Goal: Task Accomplishment & Management: Complete application form

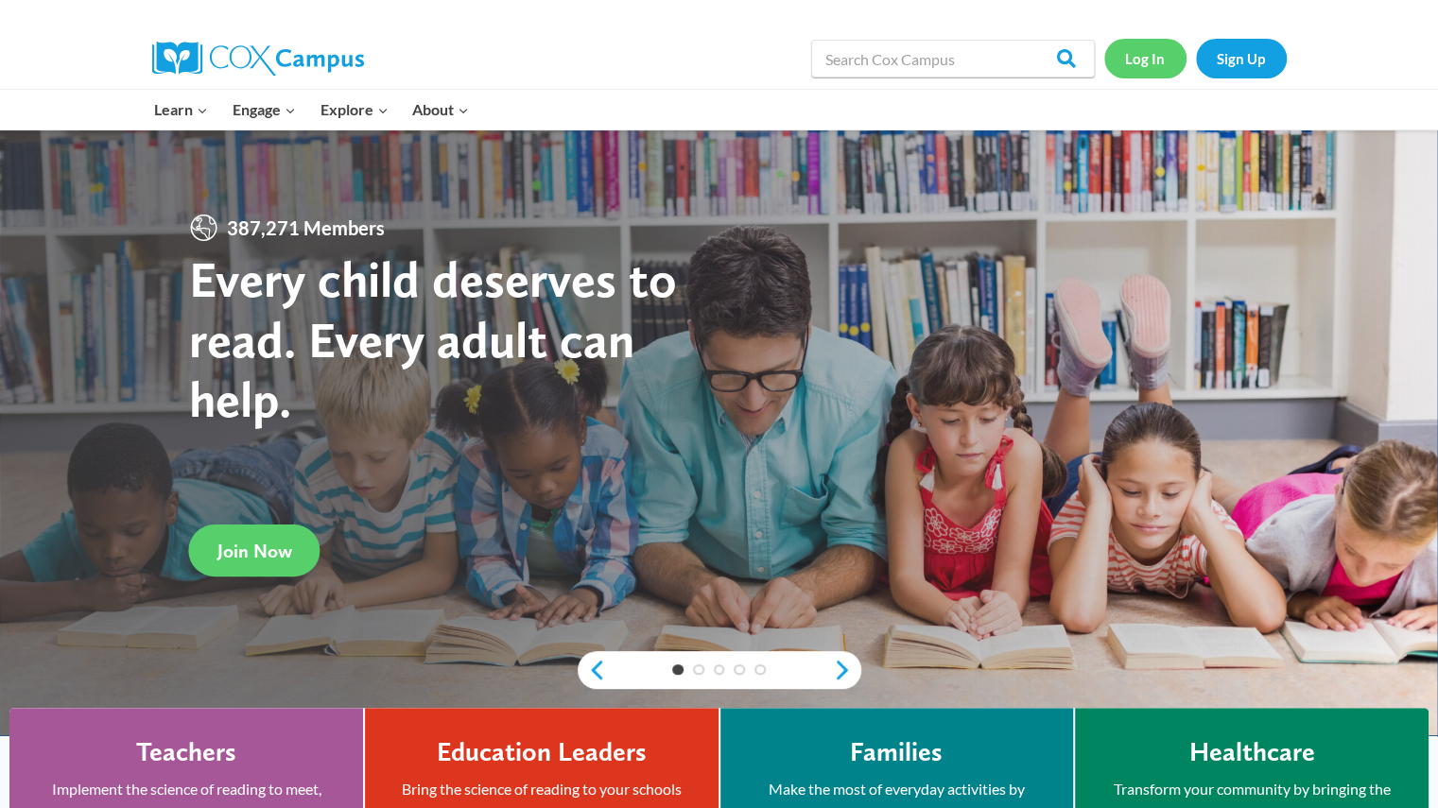
click at [1146, 67] on link "Log In" at bounding box center [1145, 58] width 82 height 39
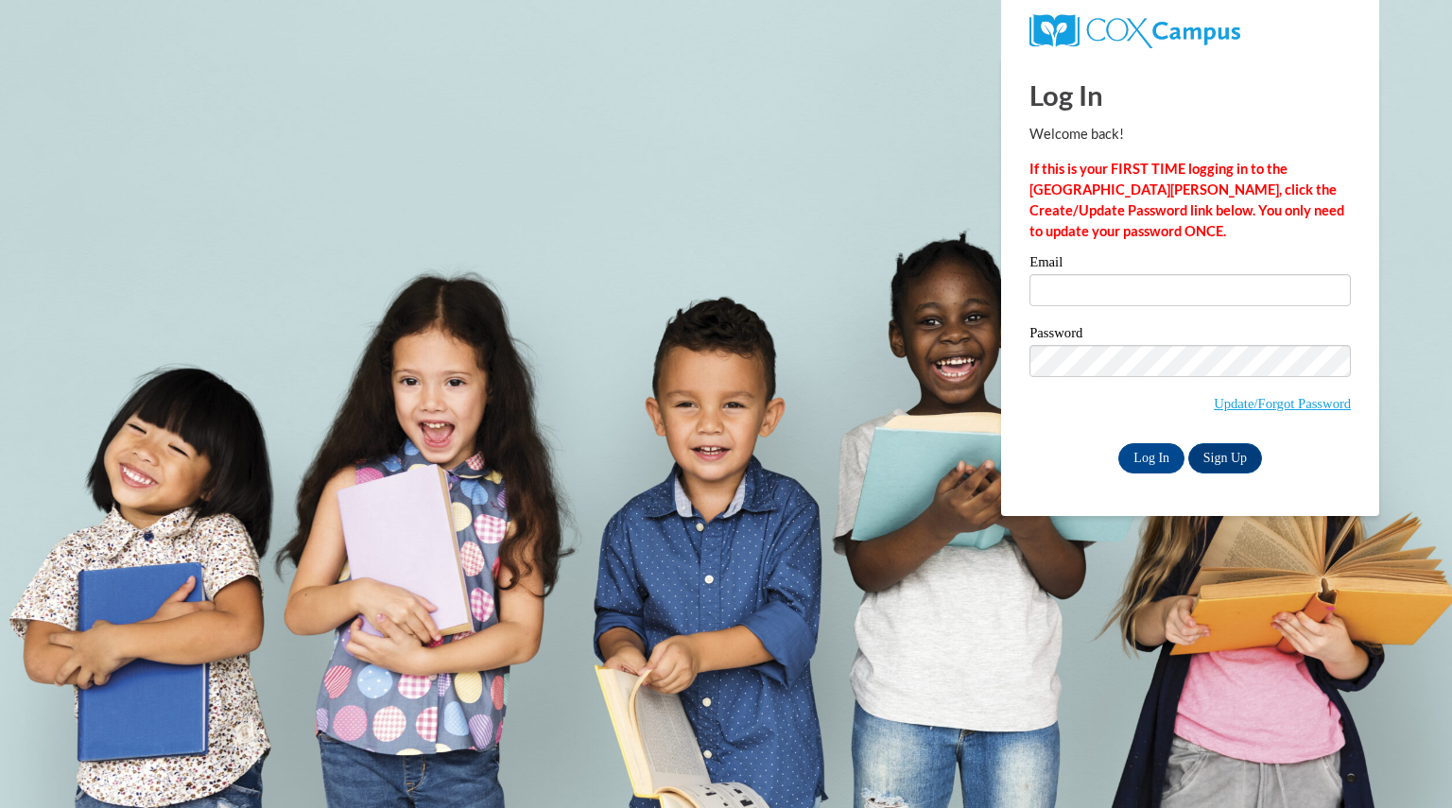
click at [1084, 306] on div "Email" at bounding box center [1190, 287] width 321 height 65
click at [1085, 300] on input "Email" at bounding box center [1190, 290] width 321 height 32
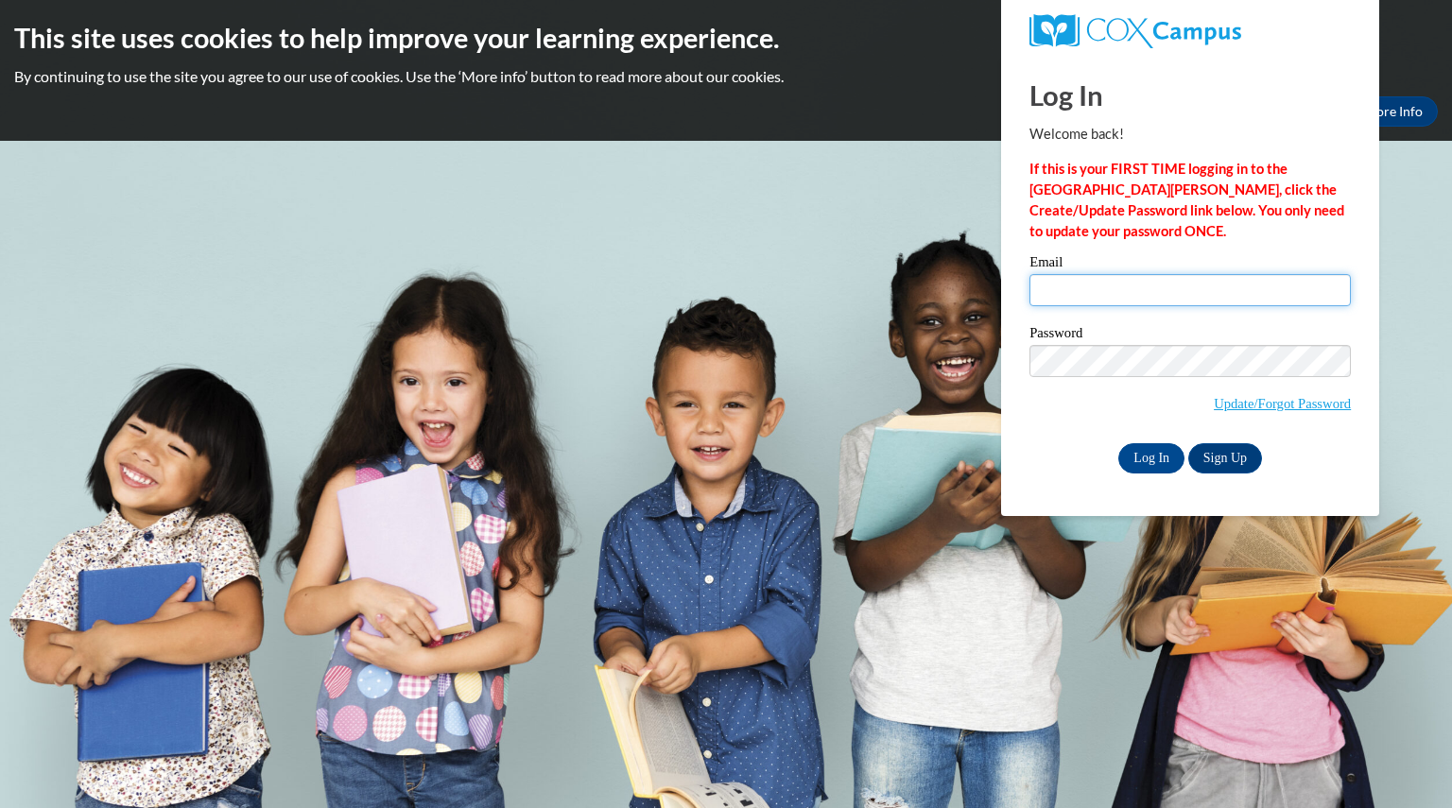
type input "baumjada@aasd.k12.wi.us"
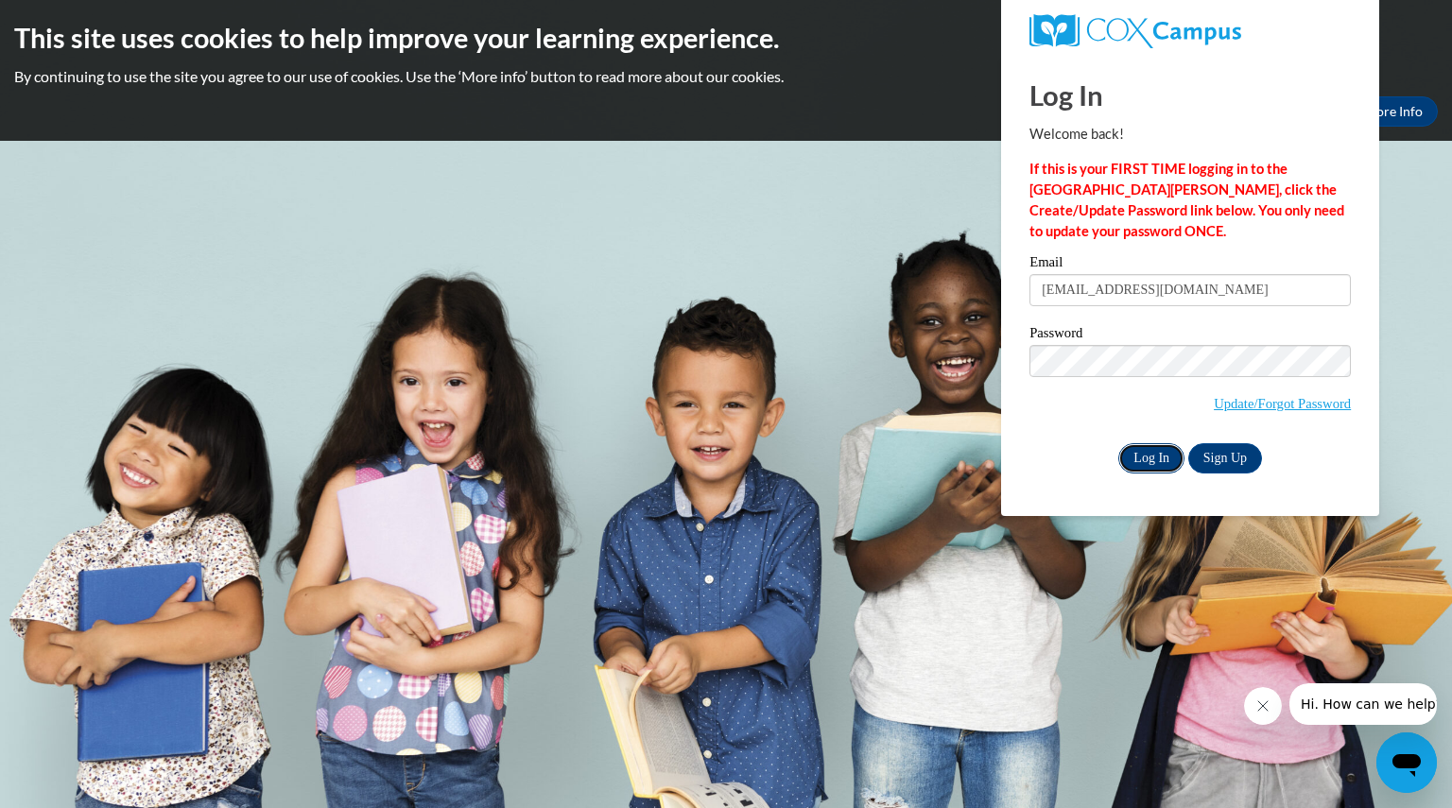
click at [1145, 459] on input "Log In" at bounding box center [1152, 458] width 66 height 30
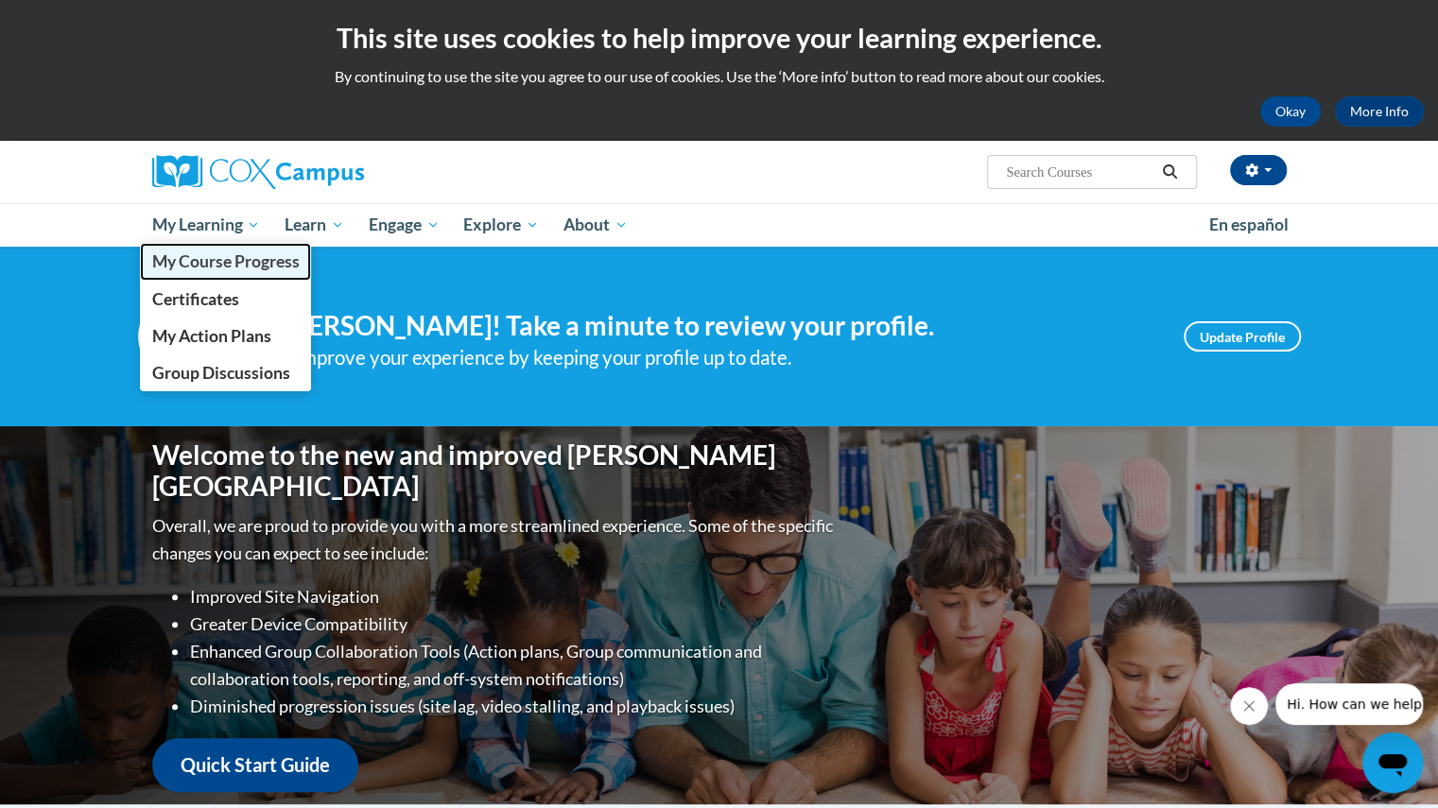
click at [194, 268] on span "My Course Progress" at bounding box center [224, 262] width 147 height 20
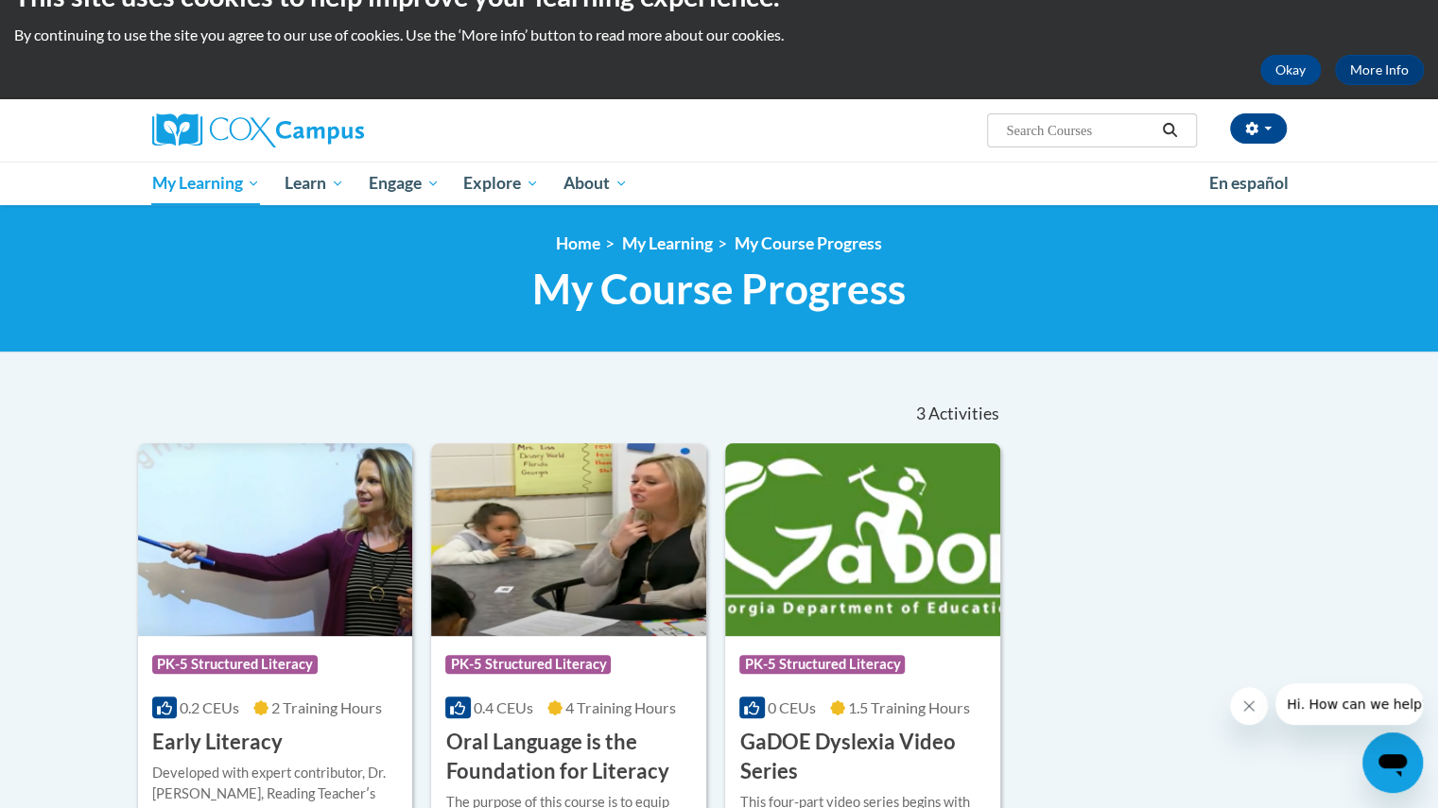
scroll to position [41, 0]
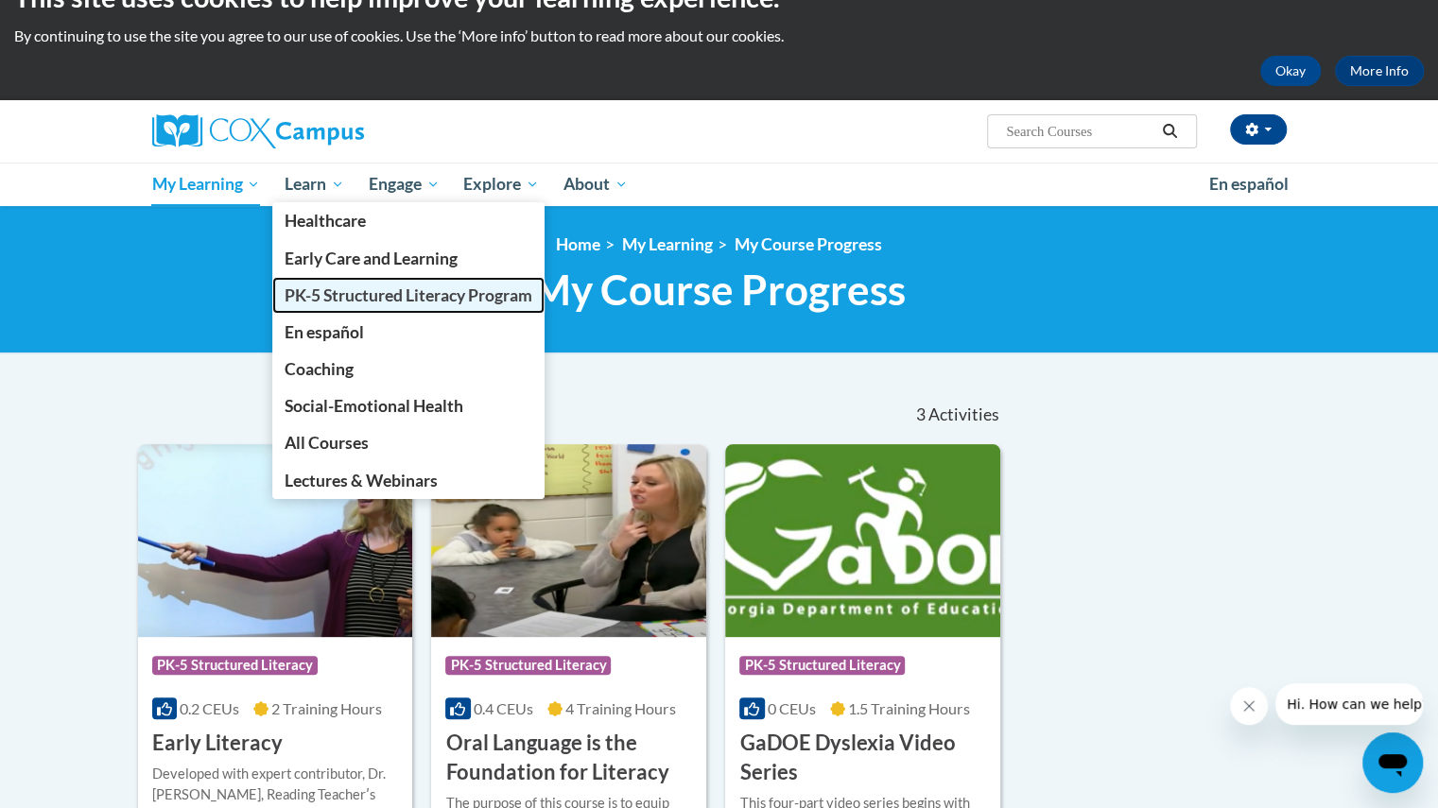
click at [312, 288] on span "PK-5 Structured Literacy Program" at bounding box center [409, 296] width 248 height 20
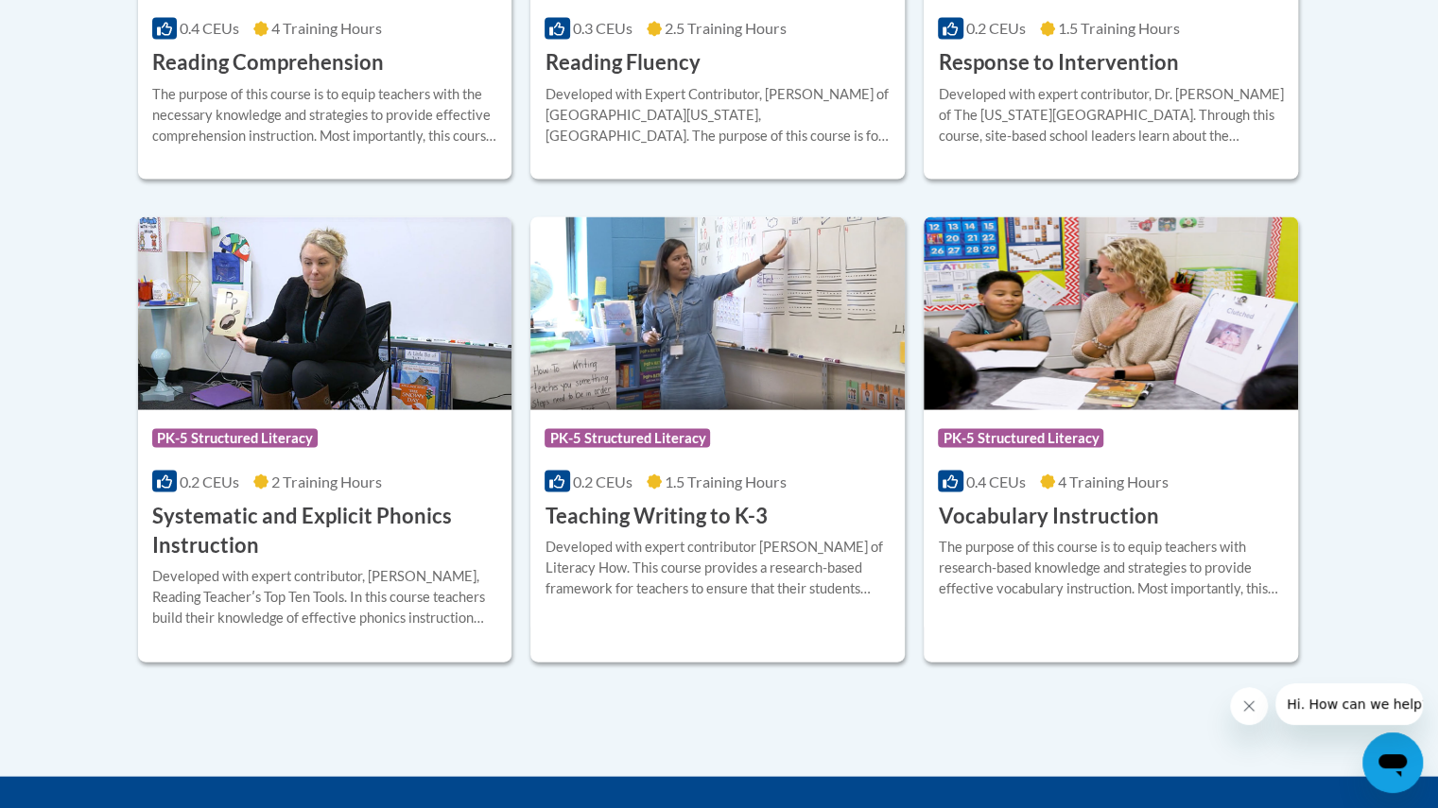
scroll to position [2081, 0]
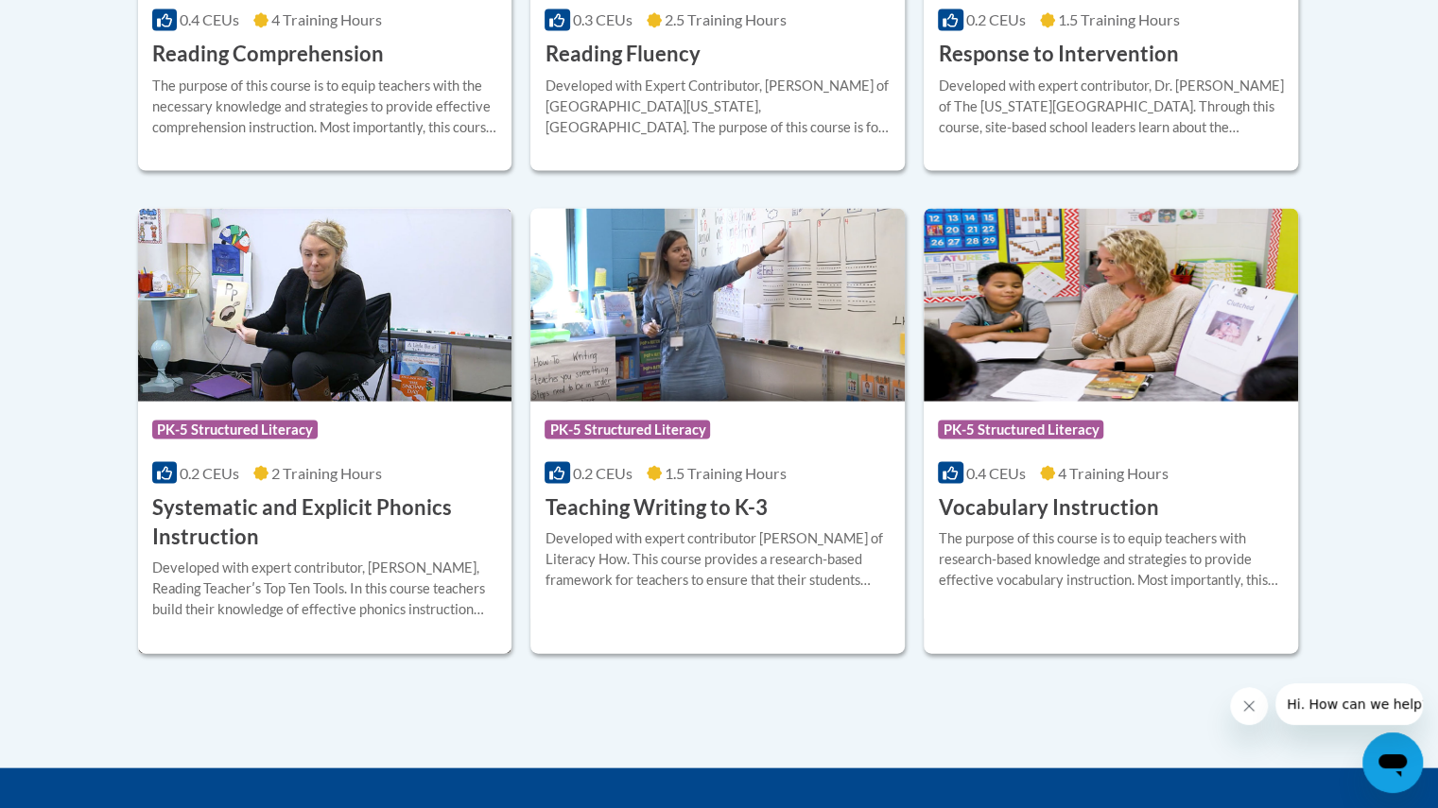
click at [310, 436] on span "PK-5 Structured Literacy" at bounding box center [234, 429] width 165 height 19
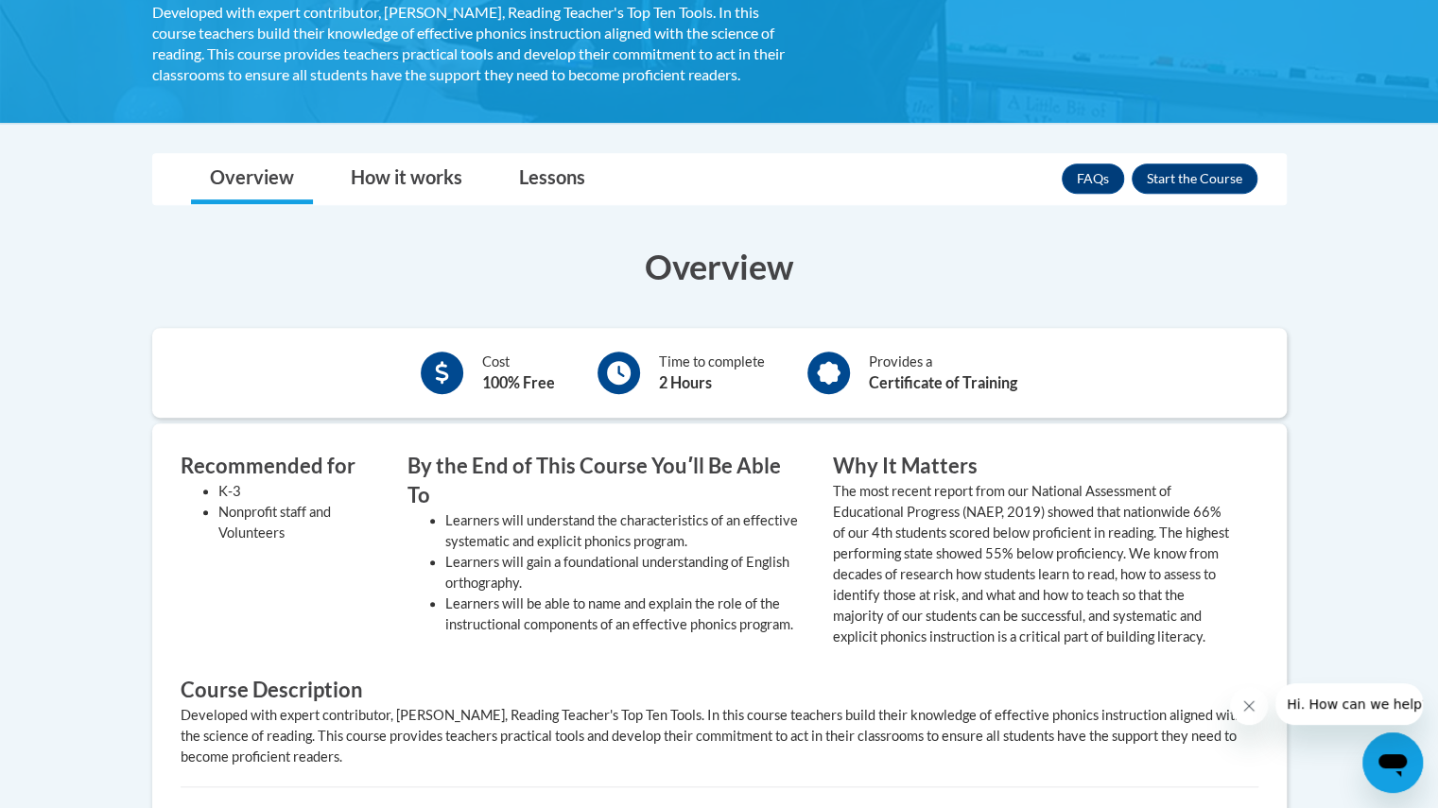
scroll to position [444, 0]
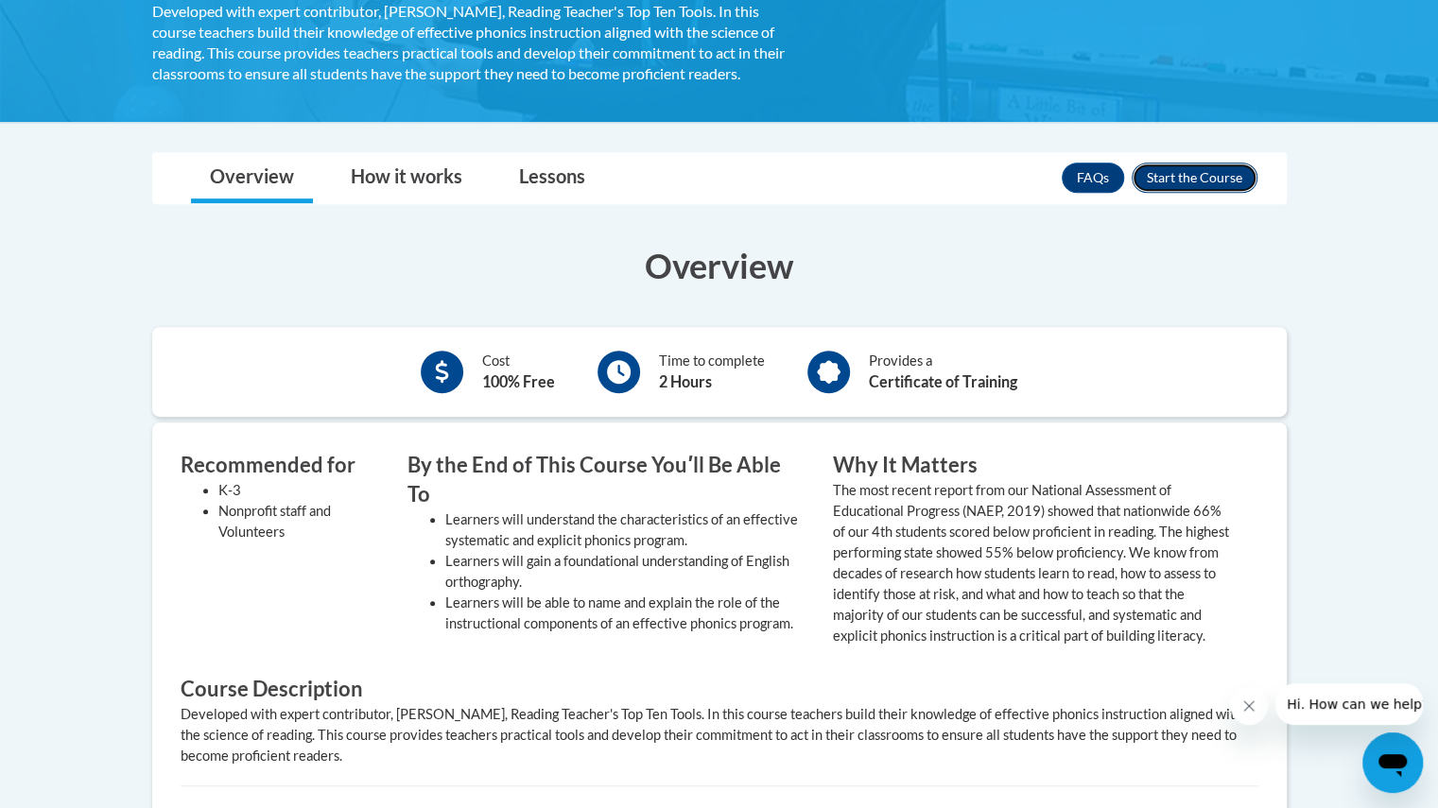
click at [1174, 177] on button "Enroll" at bounding box center [1195, 178] width 126 height 30
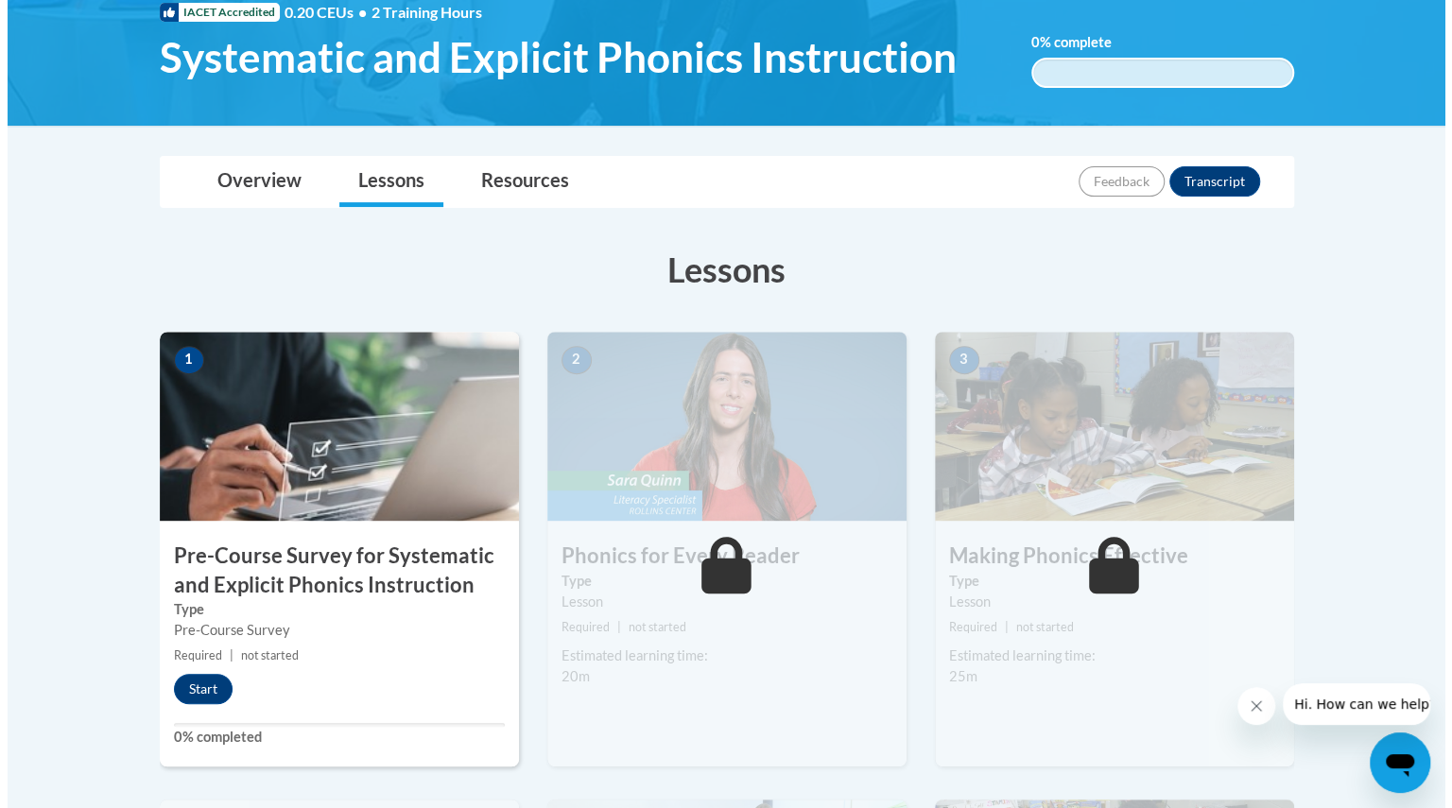
scroll to position [318, 0]
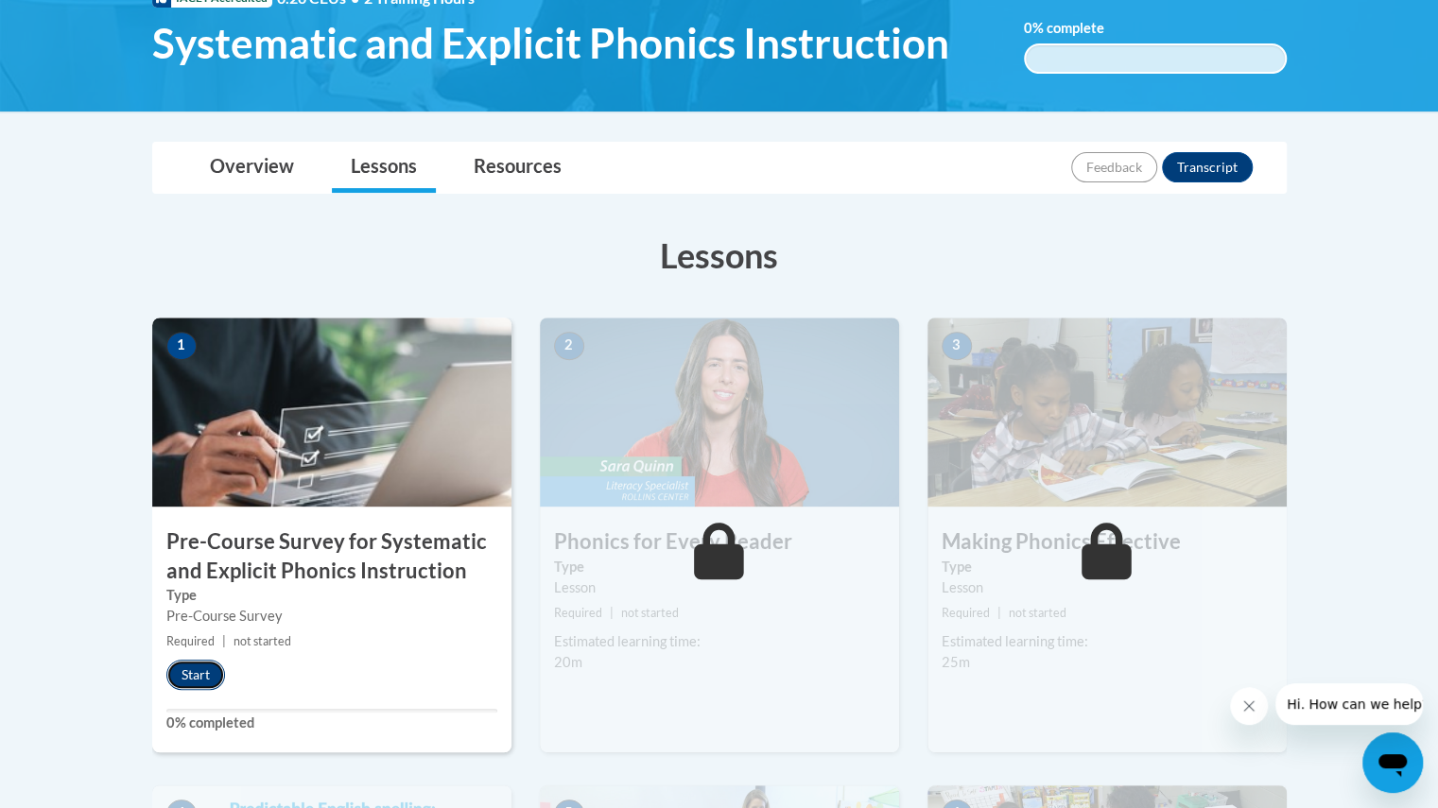
click at [196, 663] on button "Start" at bounding box center [195, 675] width 59 height 30
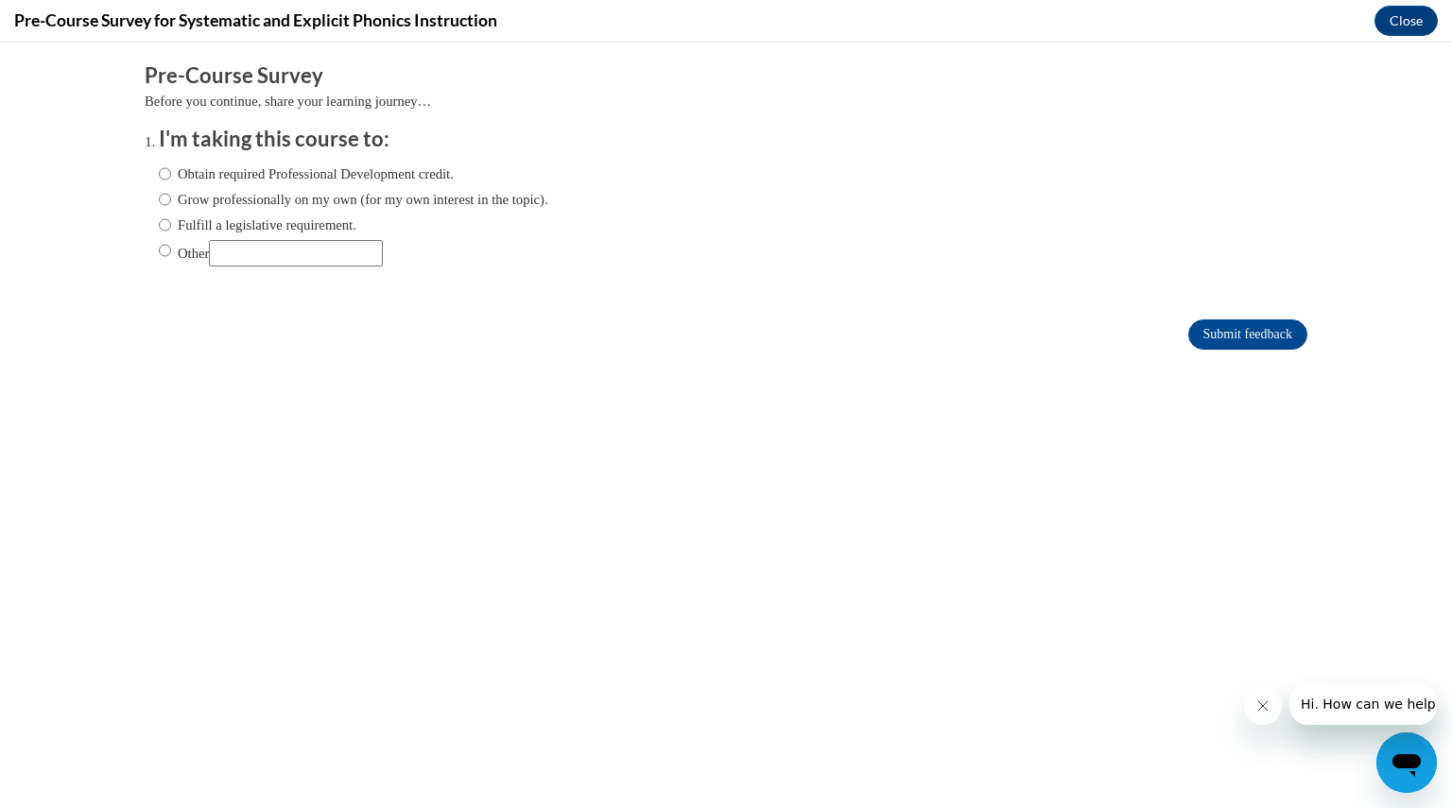
scroll to position [0, 0]
click at [159, 173] on input "Obtain required Professional Development credit." at bounding box center [165, 174] width 12 height 21
radio input "true"
click at [145, 168] on ol "I'm taking this course to: Obtain required Professional Development credit. Gro…" at bounding box center [726, 210] width 1163 height 171
click at [159, 226] on input "Fulfill a legislative requirement." at bounding box center [165, 225] width 12 height 21
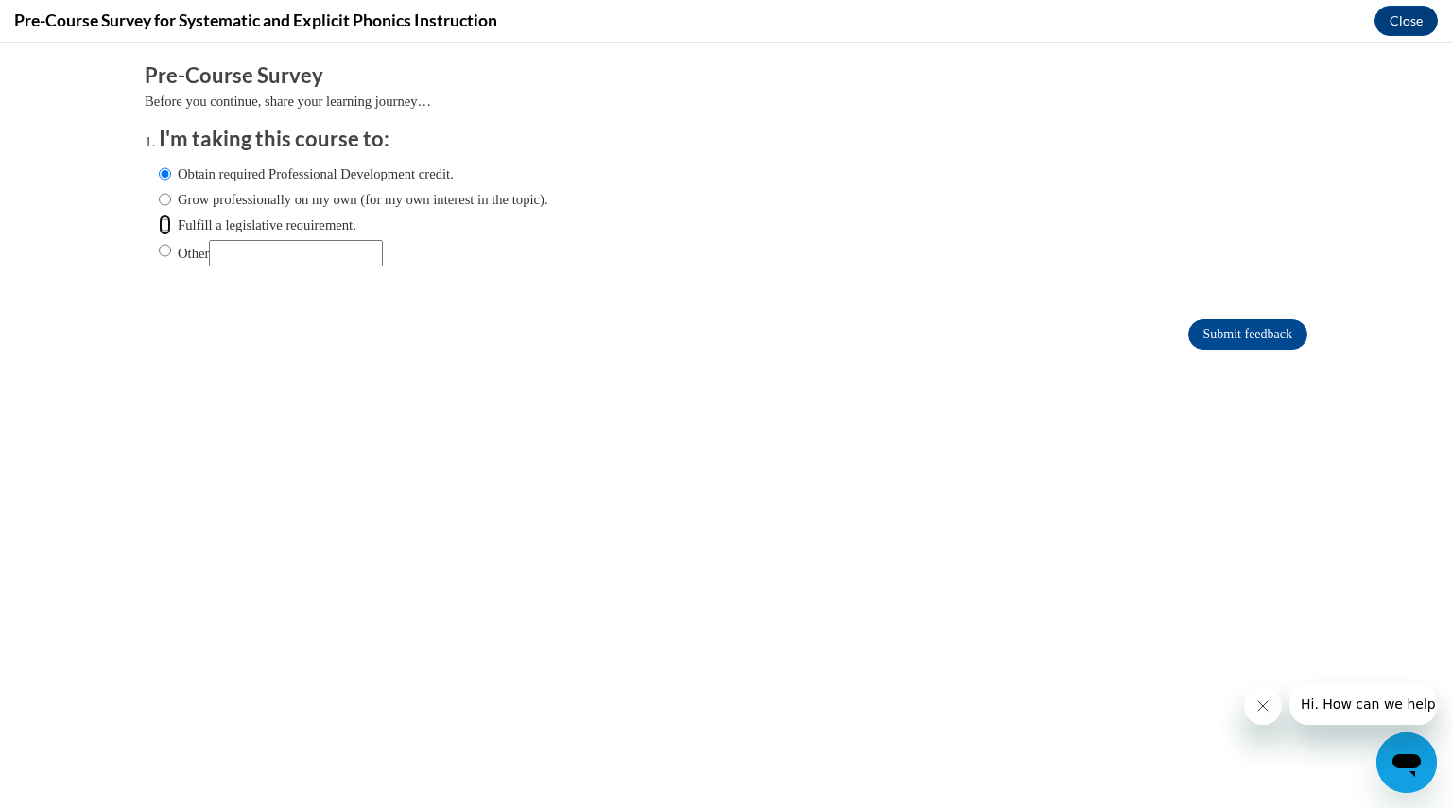
radio input "true"
click at [1219, 328] on input "Submit feedback" at bounding box center [1247, 335] width 119 height 30
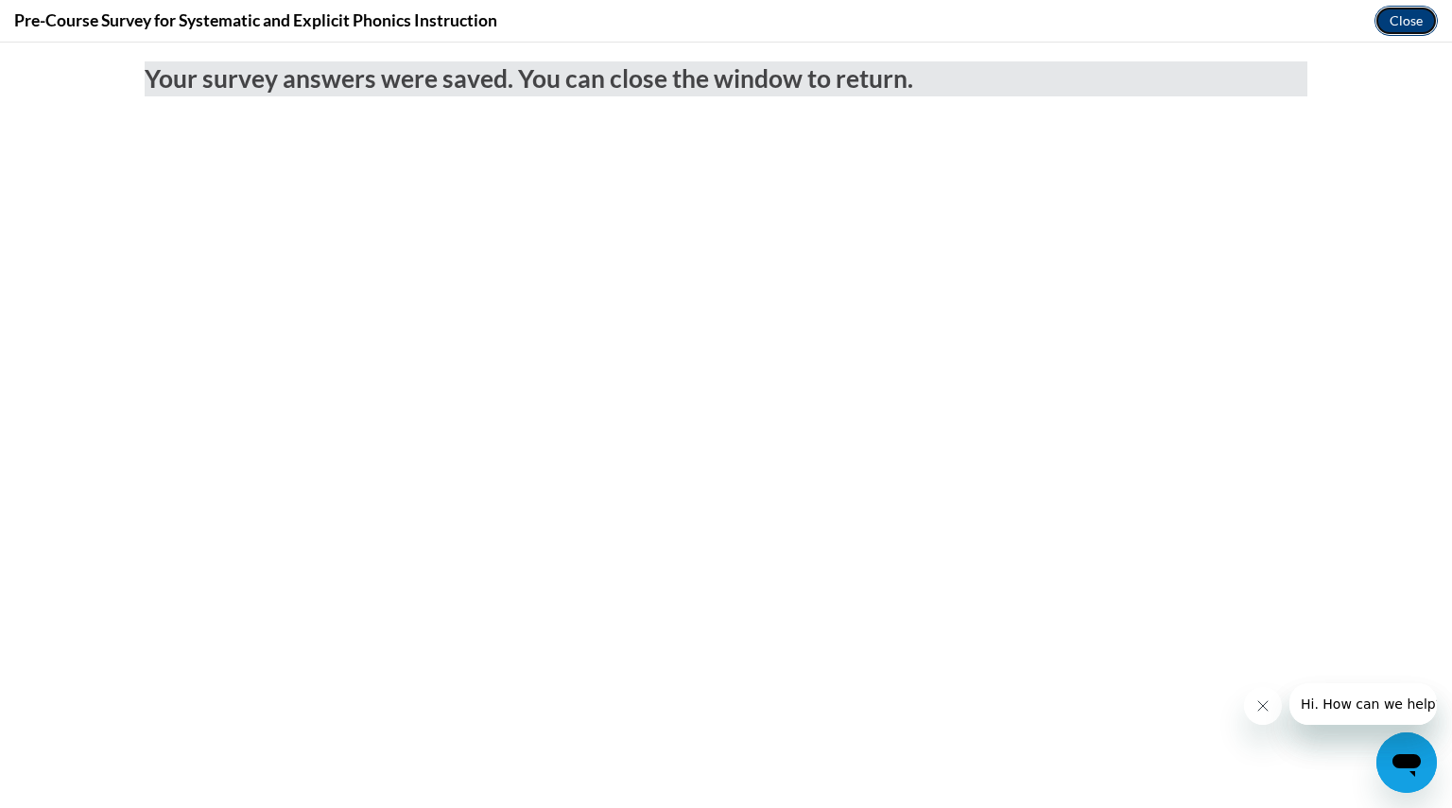
click at [1405, 24] on button "Close" at bounding box center [1406, 21] width 63 height 30
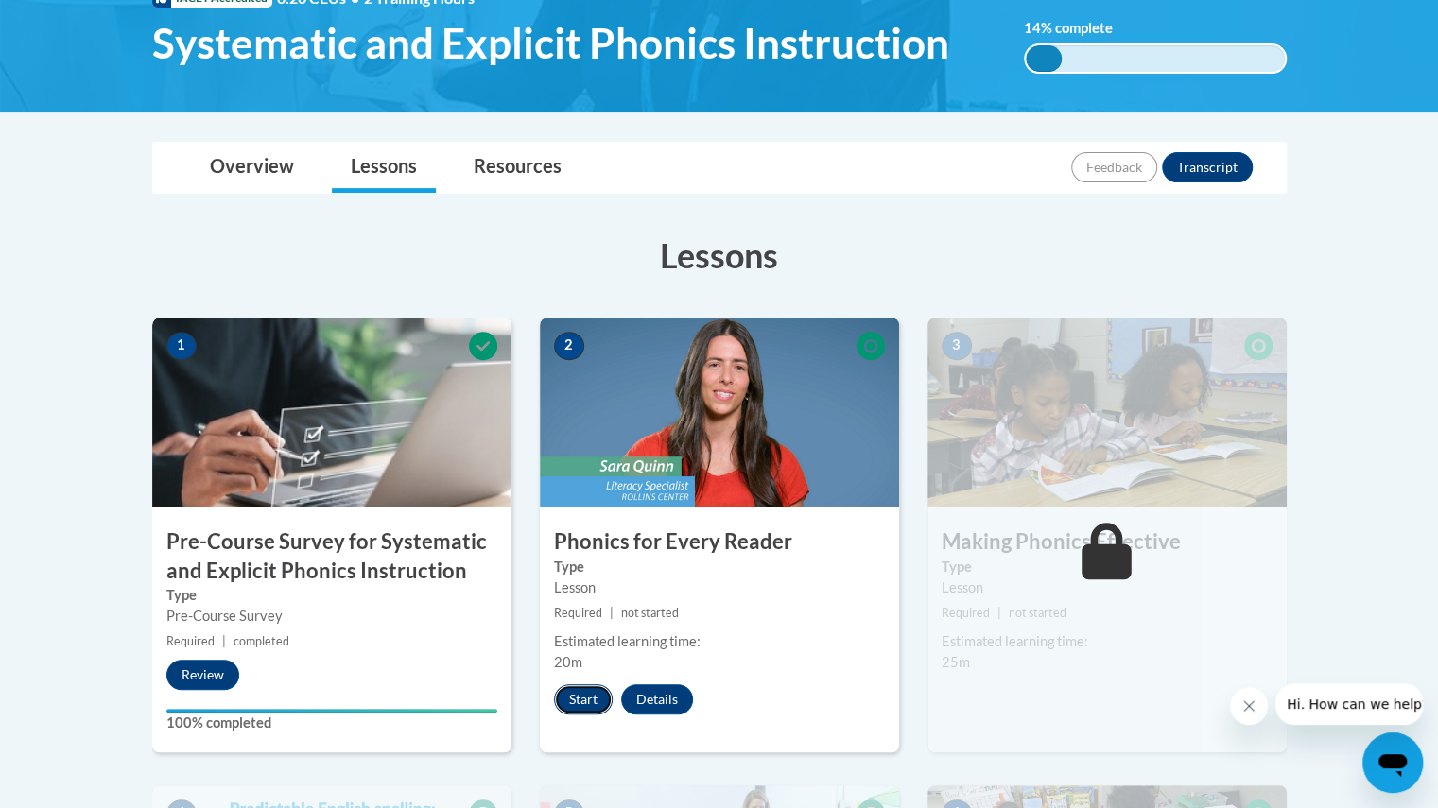
click at [576, 689] on button "Start" at bounding box center [583, 700] width 59 height 30
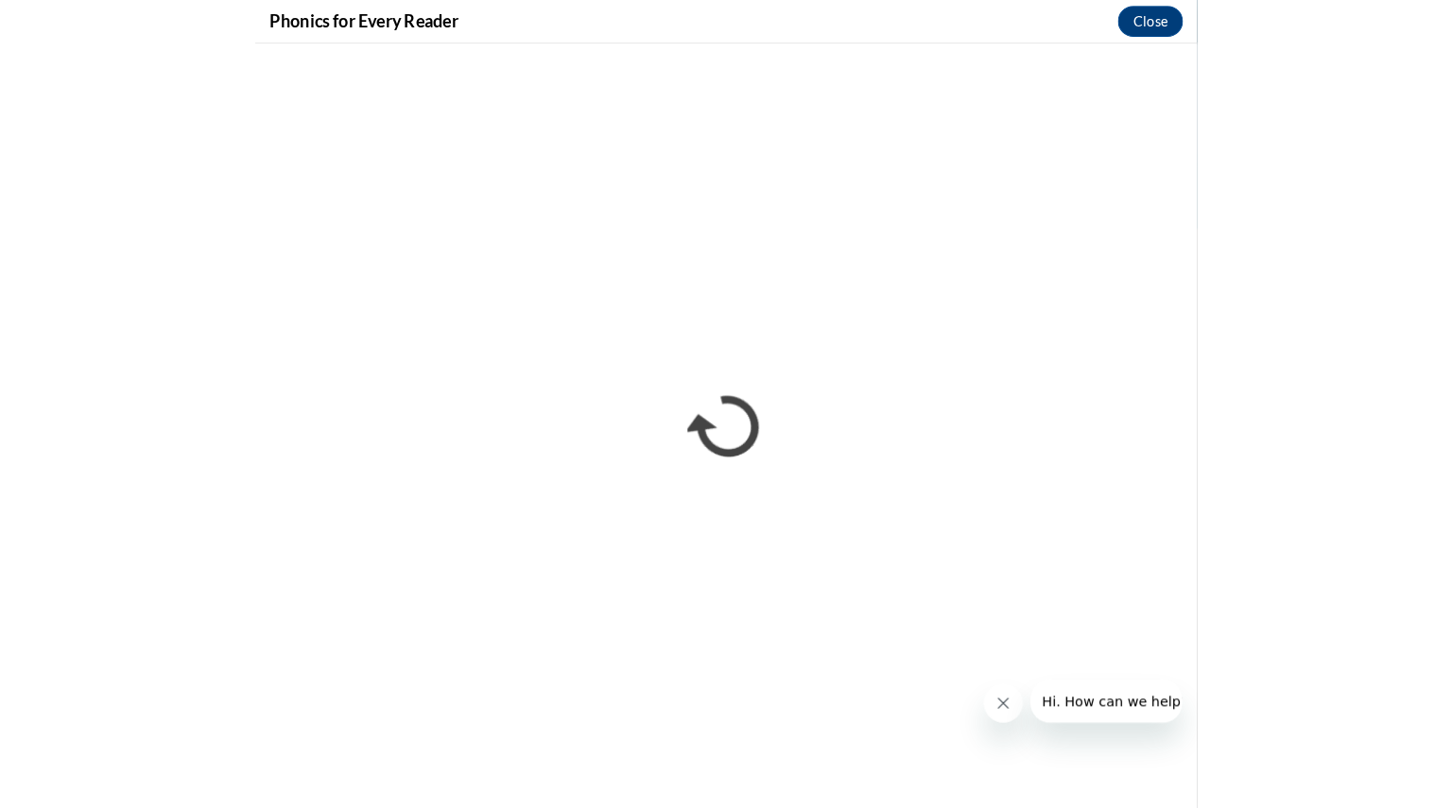
scroll to position [318, 0]
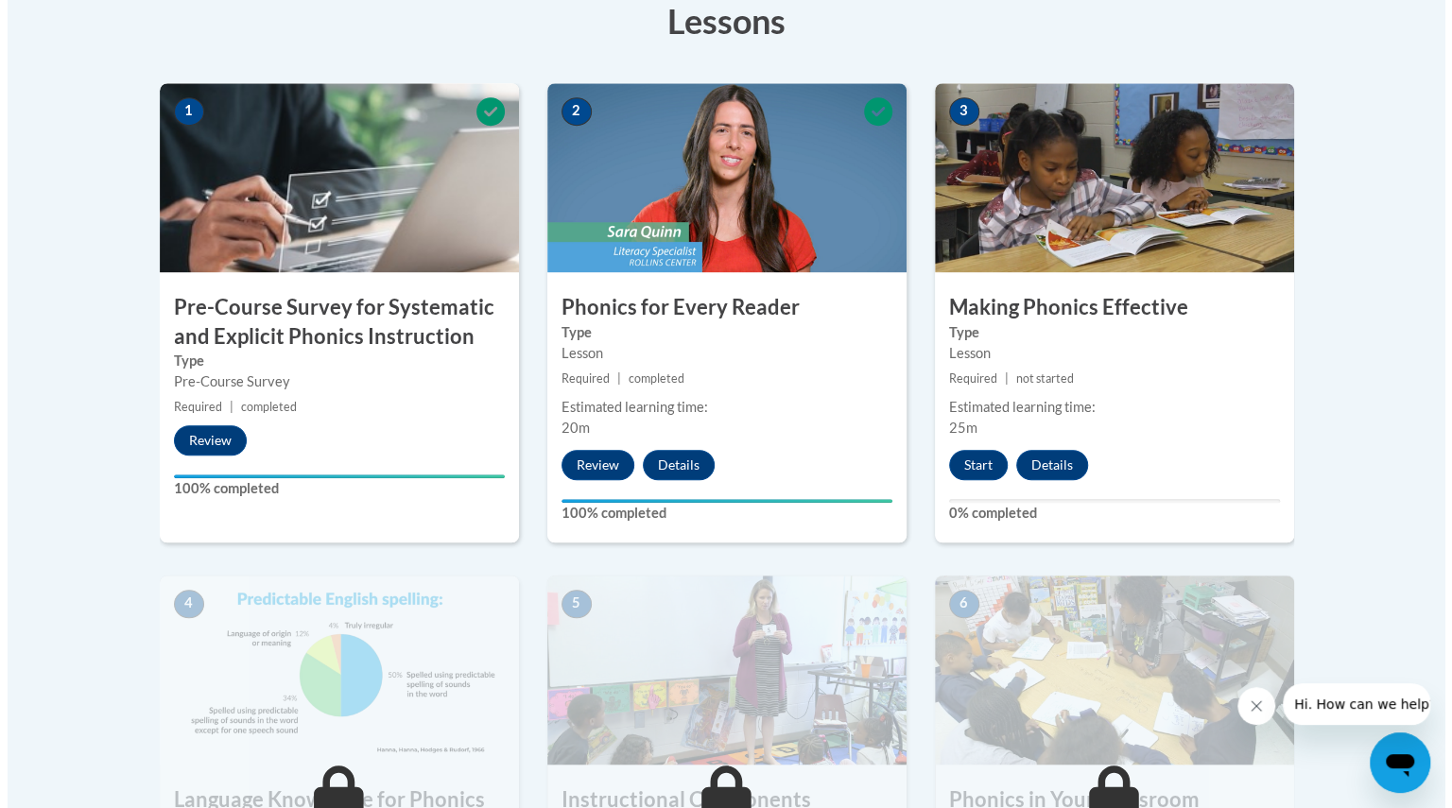
scroll to position [473, 0]
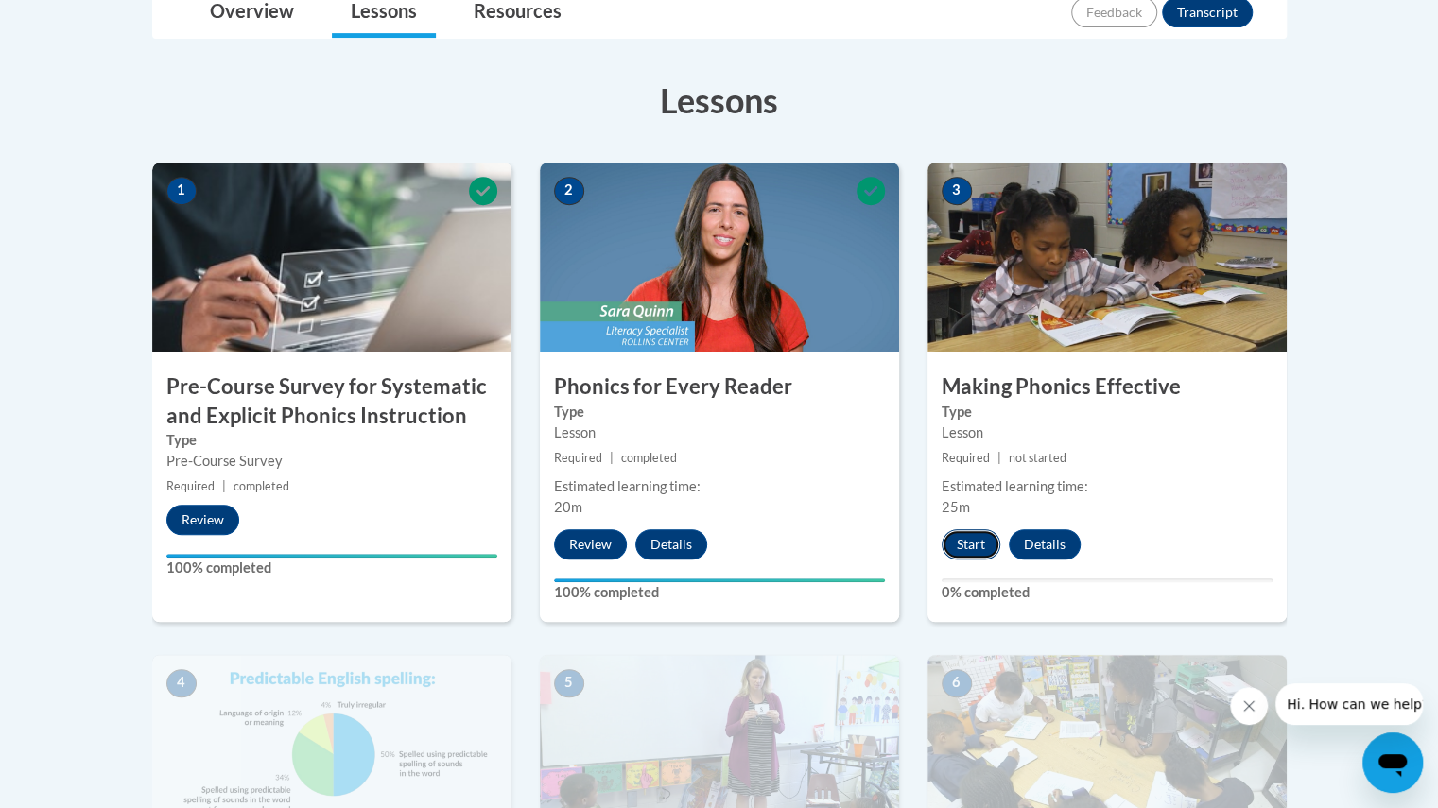
click at [979, 549] on button "Start" at bounding box center [971, 544] width 59 height 30
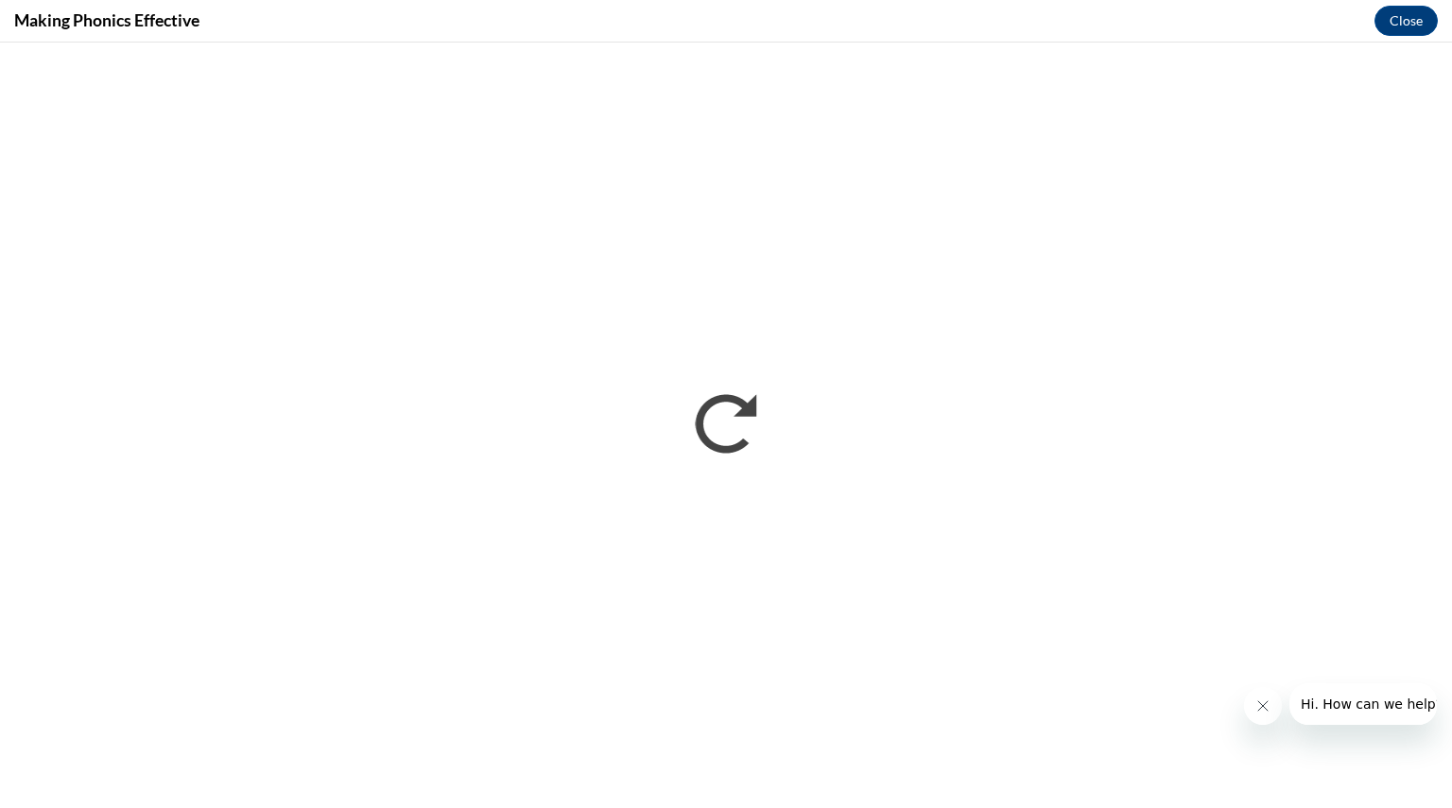
scroll to position [0, 0]
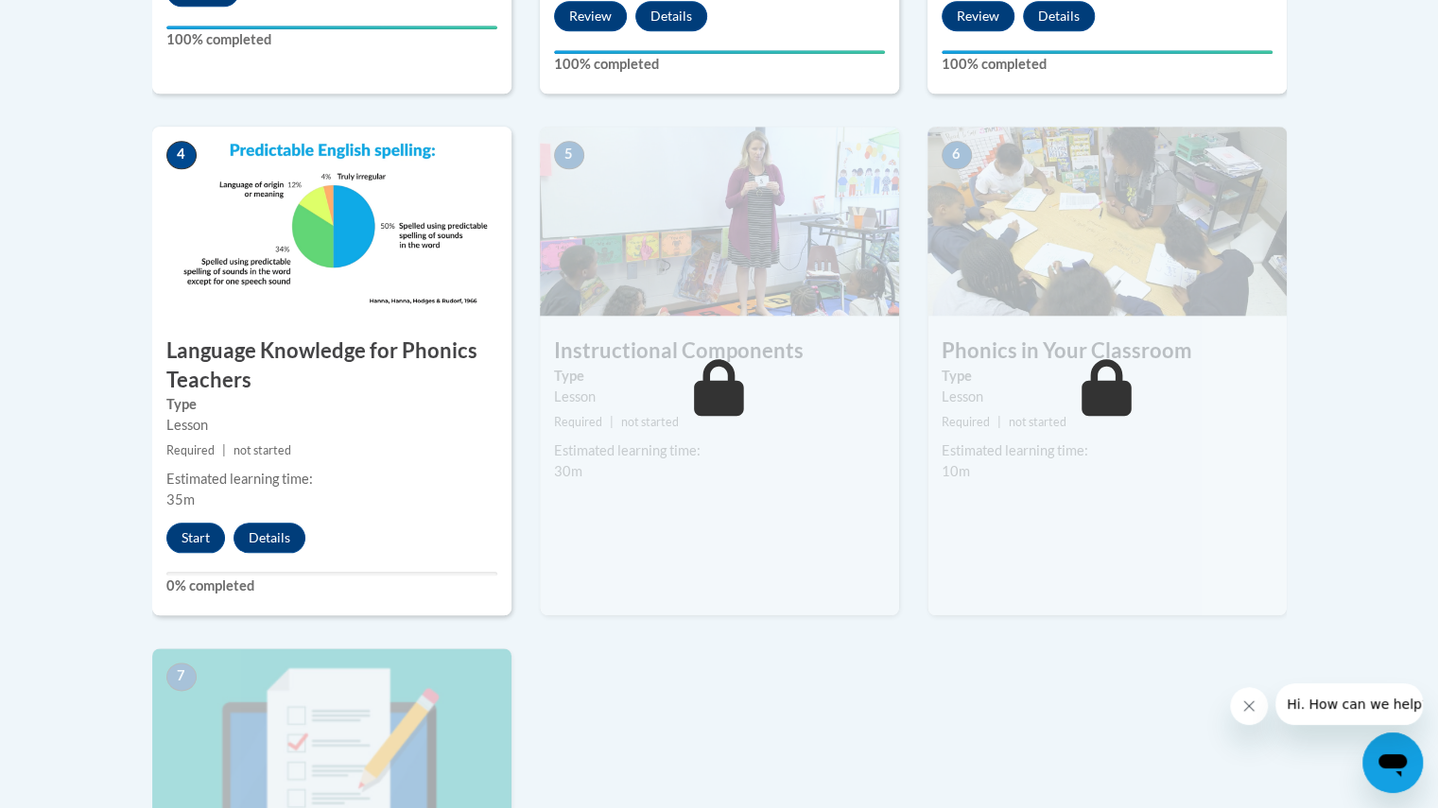
scroll to position [957, 0]
